Goal: Navigation & Orientation: Go to known website

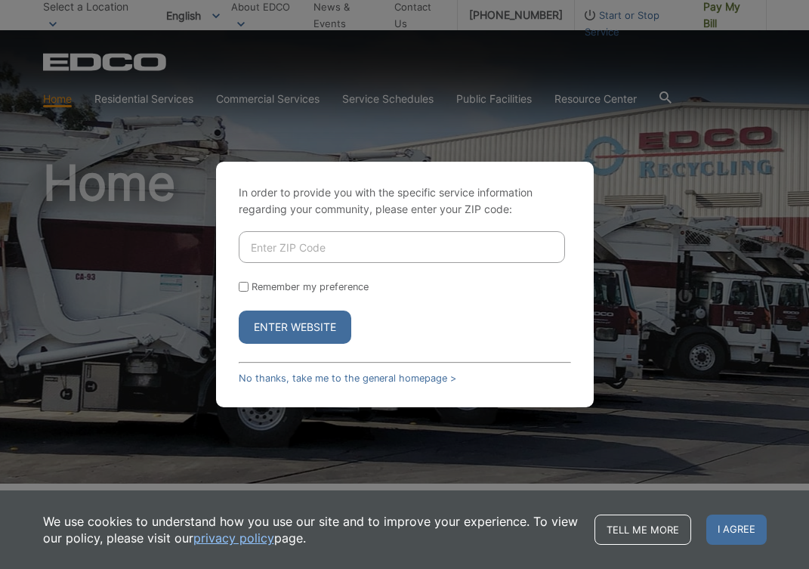
click at [282, 329] on button "Enter Website" at bounding box center [295, 326] width 113 height 33
click at [279, 238] on input "Enter ZIP Code" at bounding box center [402, 247] width 326 height 32
click at [294, 334] on button "Enter Website" at bounding box center [295, 326] width 113 height 33
click at [411, 384] on link "No thanks, take me to the general homepage >" at bounding box center [348, 377] width 218 height 11
